Goal: Information Seeking & Learning: Learn about a topic

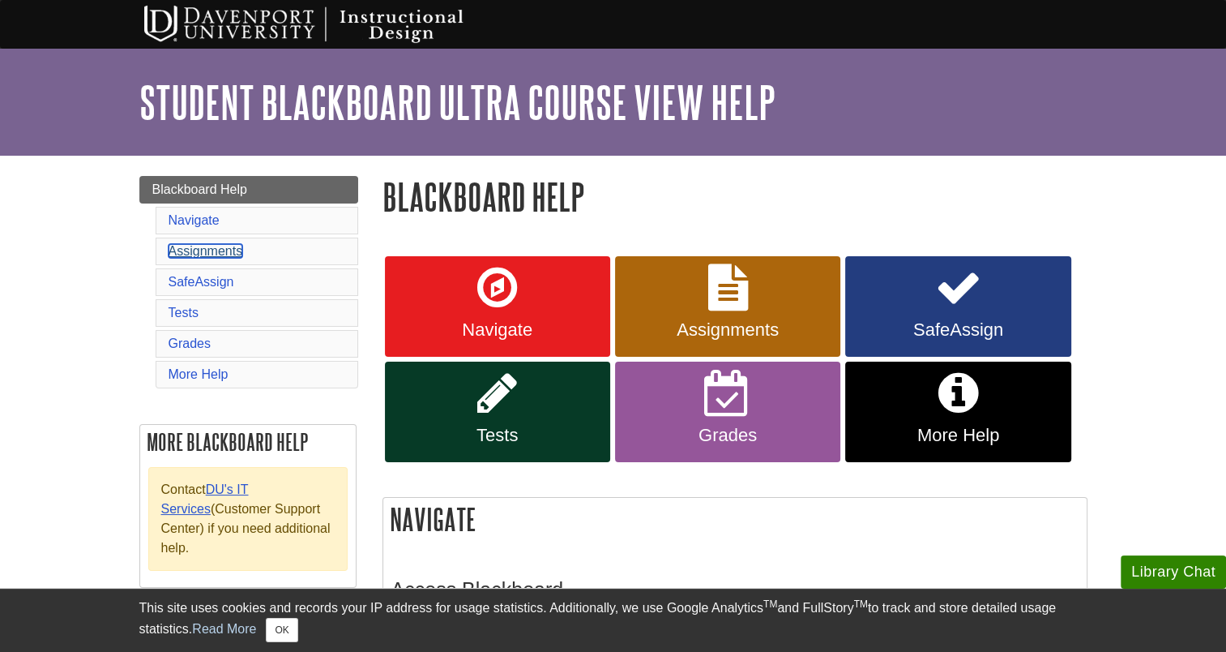
click at [208, 253] on link "Assignments" at bounding box center [206, 251] width 75 height 14
